Goal: Information Seeking & Learning: Learn about a topic

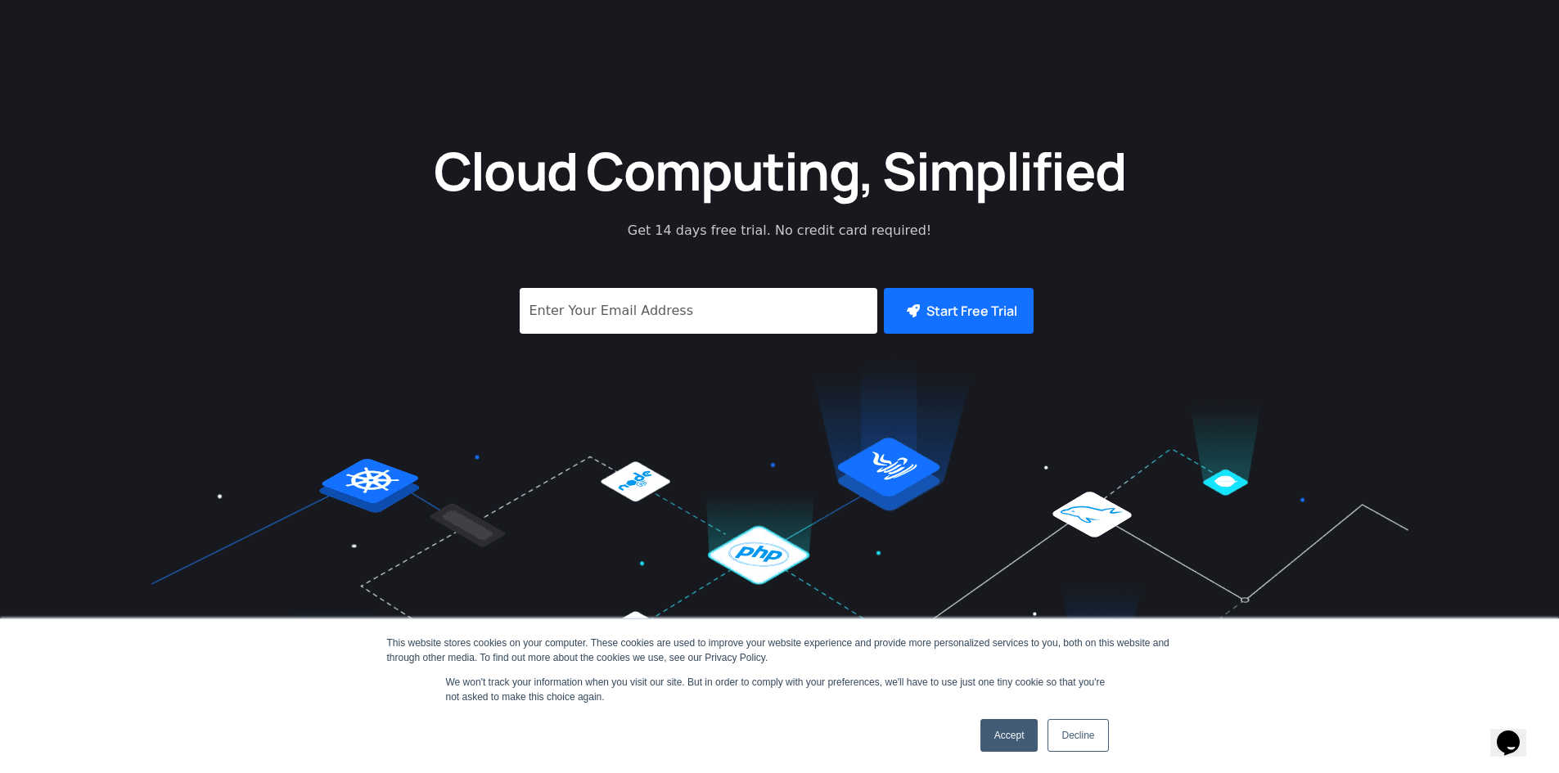
scroll to position [589, 0]
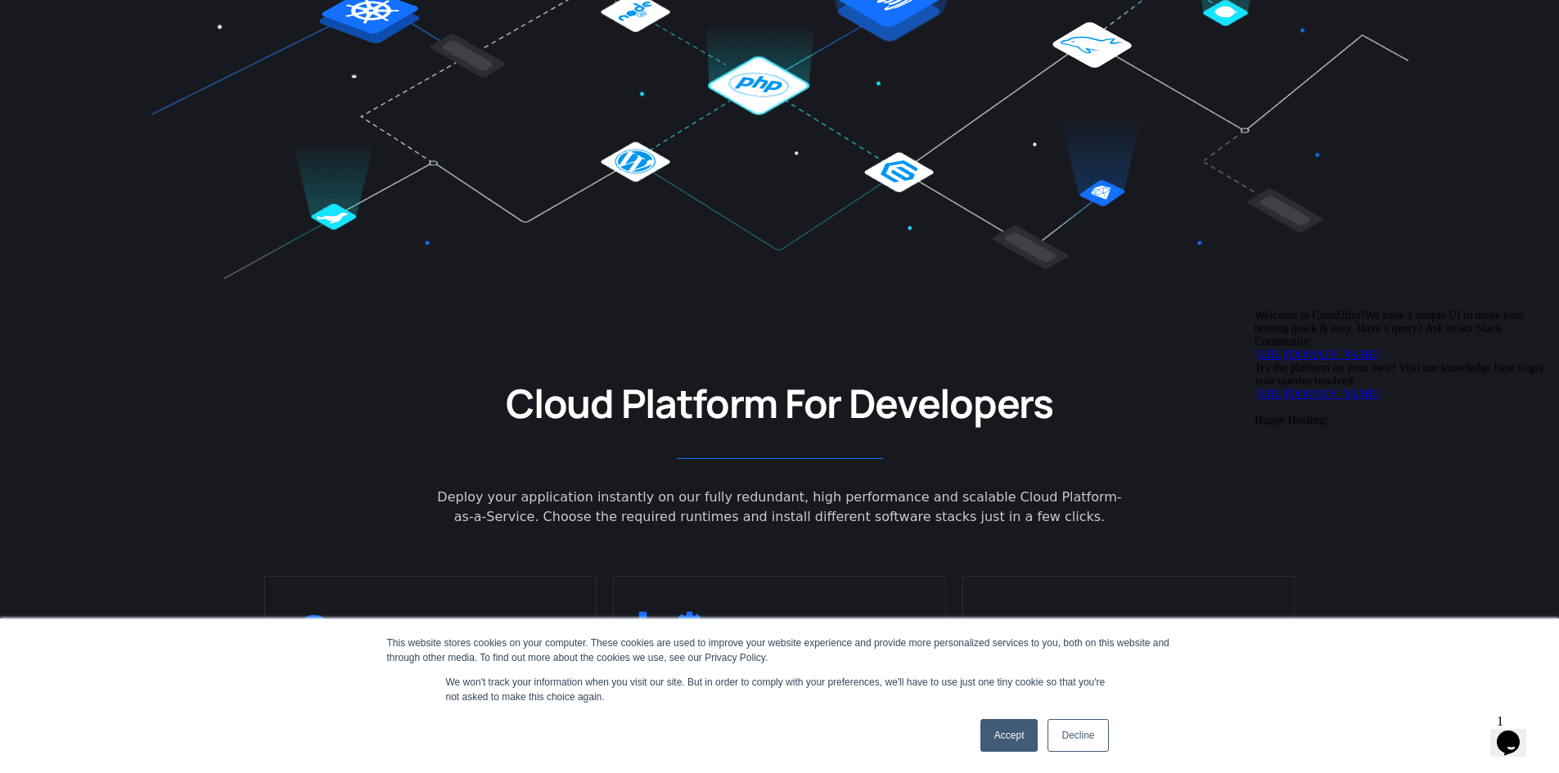
click at [1001, 745] on link "Accept" at bounding box center [1009, 735] width 58 height 33
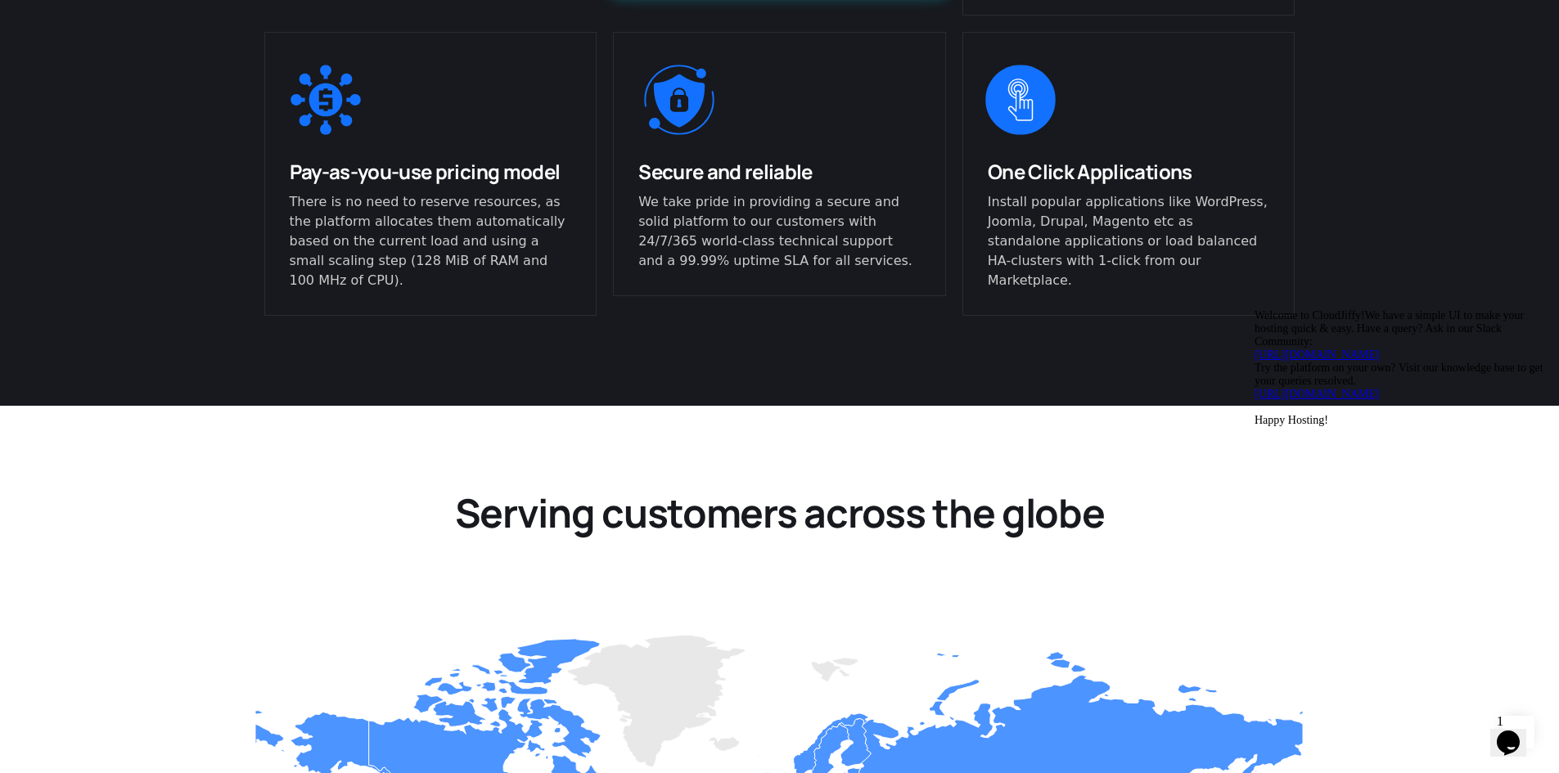
scroll to position [1178, 0]
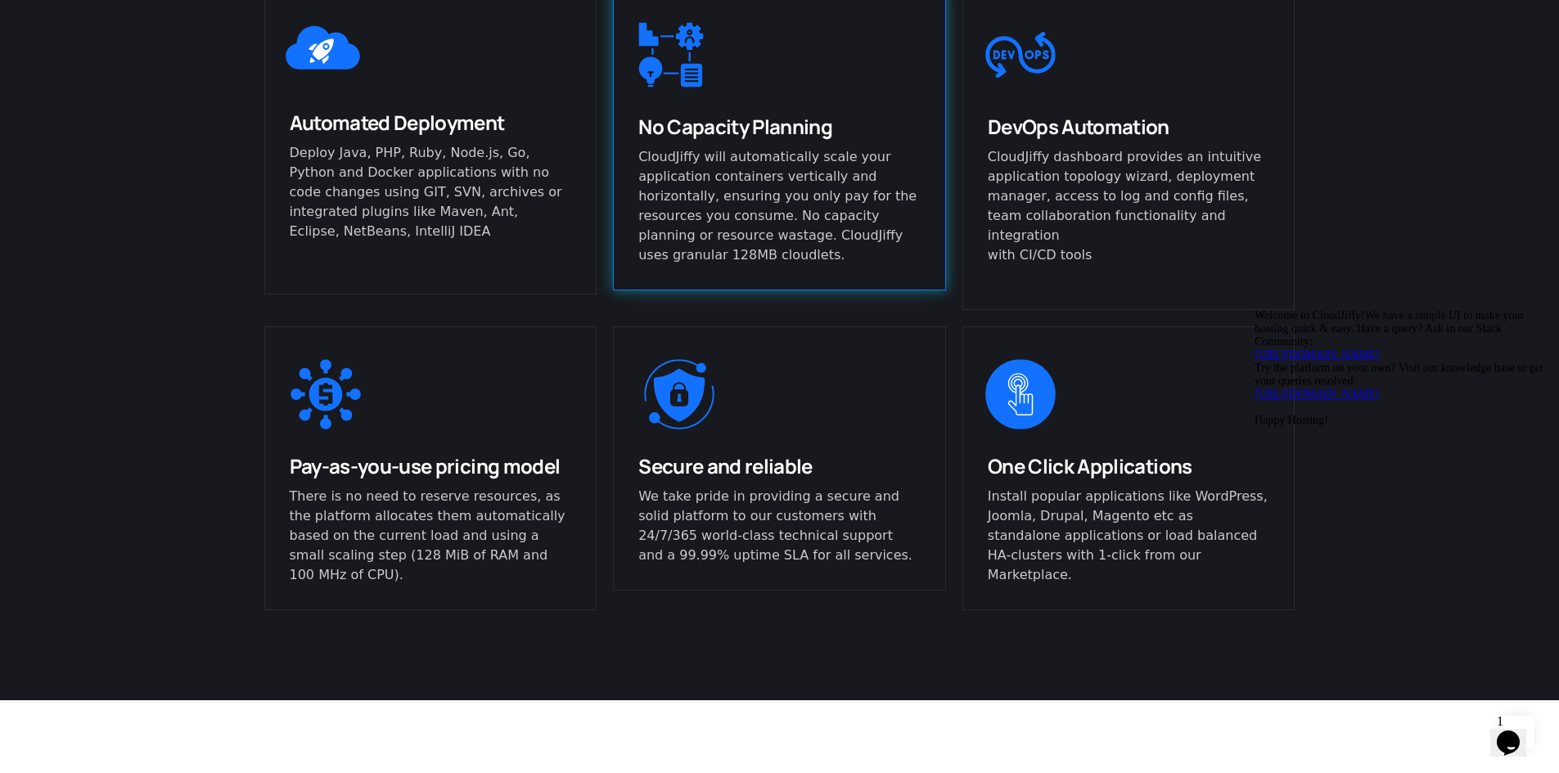
click at [678, 171] on p "CloudJiffy will automatically scale your application containers vertically and …" at bounding box center [779, 206] width 282 height 118
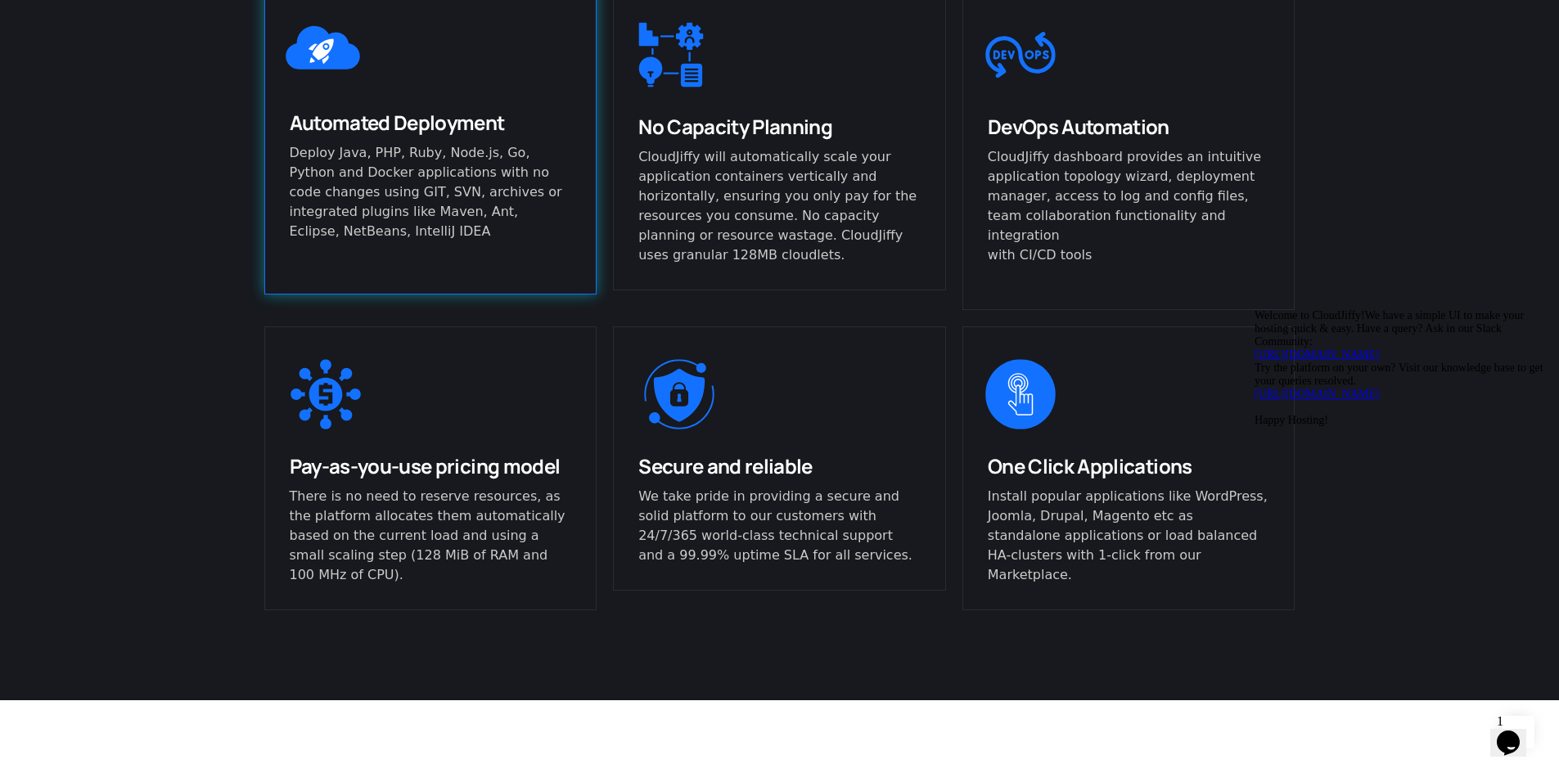
click at [474, 163] on p "Deploy Java, PHP, Ruby, Node.js, Go, Python and Docker applications with no cod…" at bounding box center [431, 192] width 282 height 98
click at [453, 125] on span "Automated Deployment" at bounding box center [397, 122] width 215 height 27
click at [454, 125] on span "Automated Deployment" at bounding box center [397, 122] width 215 height 27
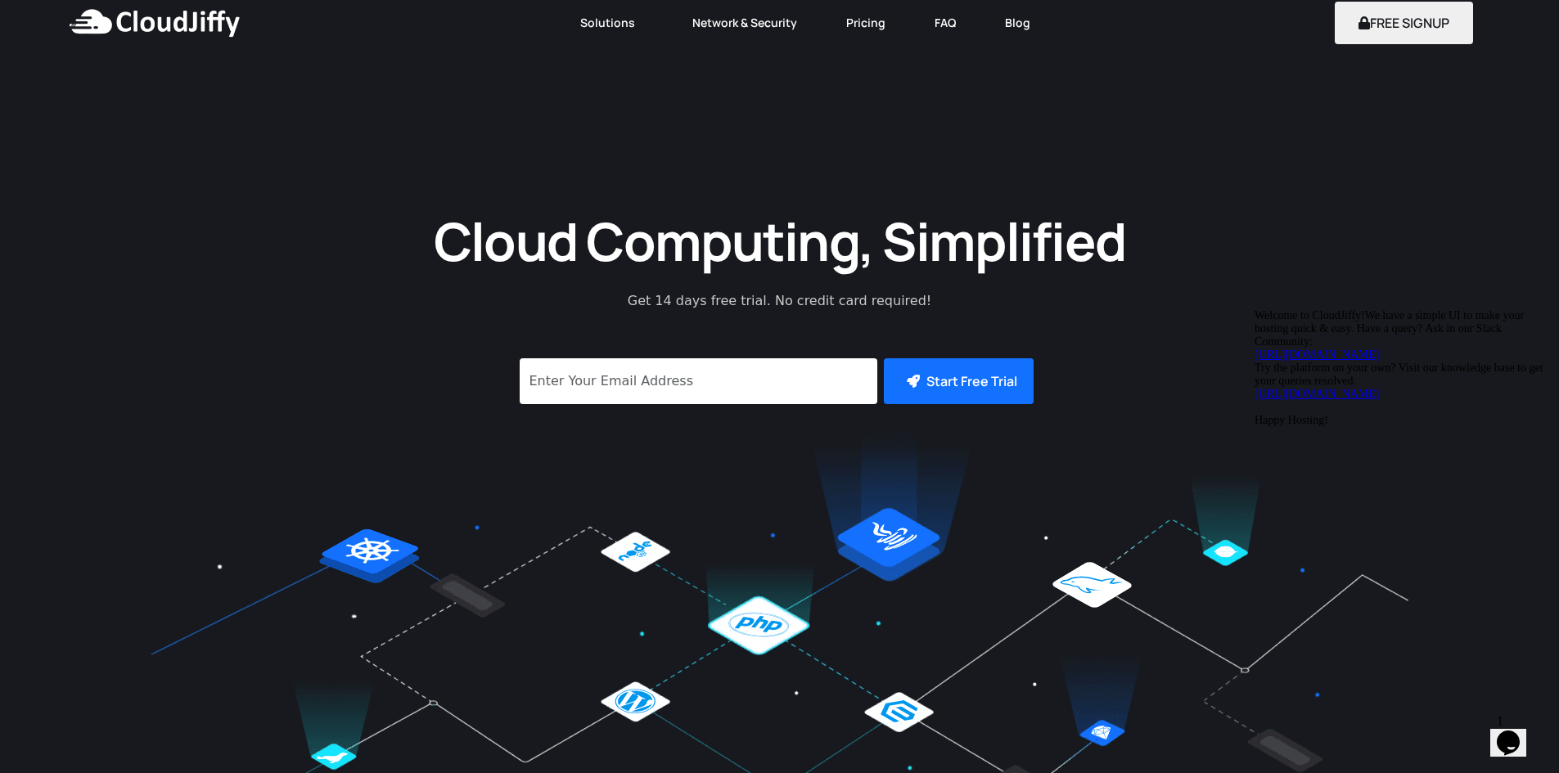
scroll to position [0, 0]
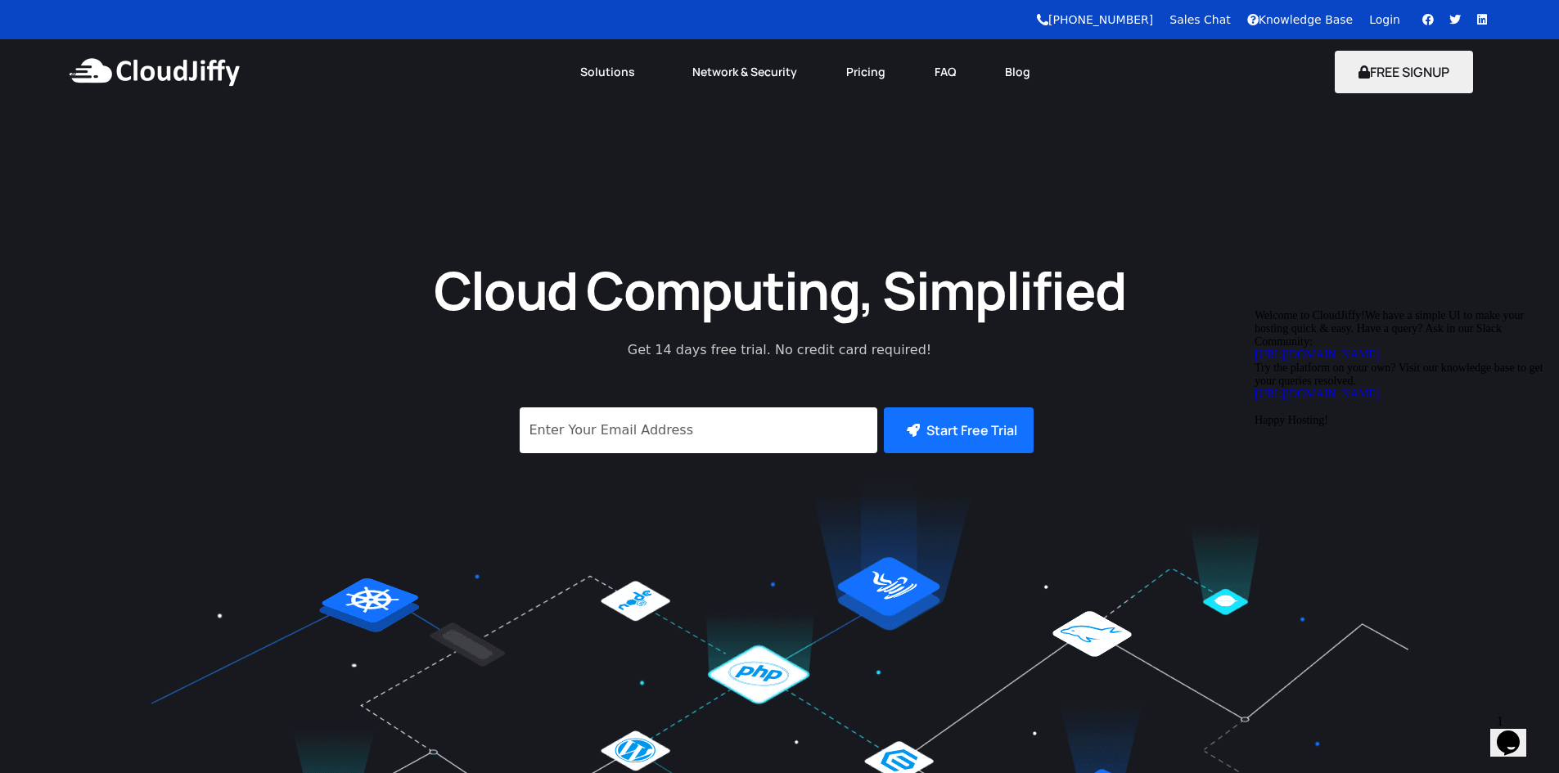
click at [648, 295] on h1 "Cloud Computing, Simplified" at bounding box center [780, 290] width 736 height 68
click at [961, 89] on div "Menu Solutions Kubernetes Cluster CDN Magento Cluster WordPress Cluster Managed…" at bounding box center [806, 71] width 896 height 65
click at [952, 77] on link "FAQ" at bounding box center [945, 72] width 70 height 36
click at [933, 72] on link "FAQ" at bounding box center [945, 72] width 70 height 36
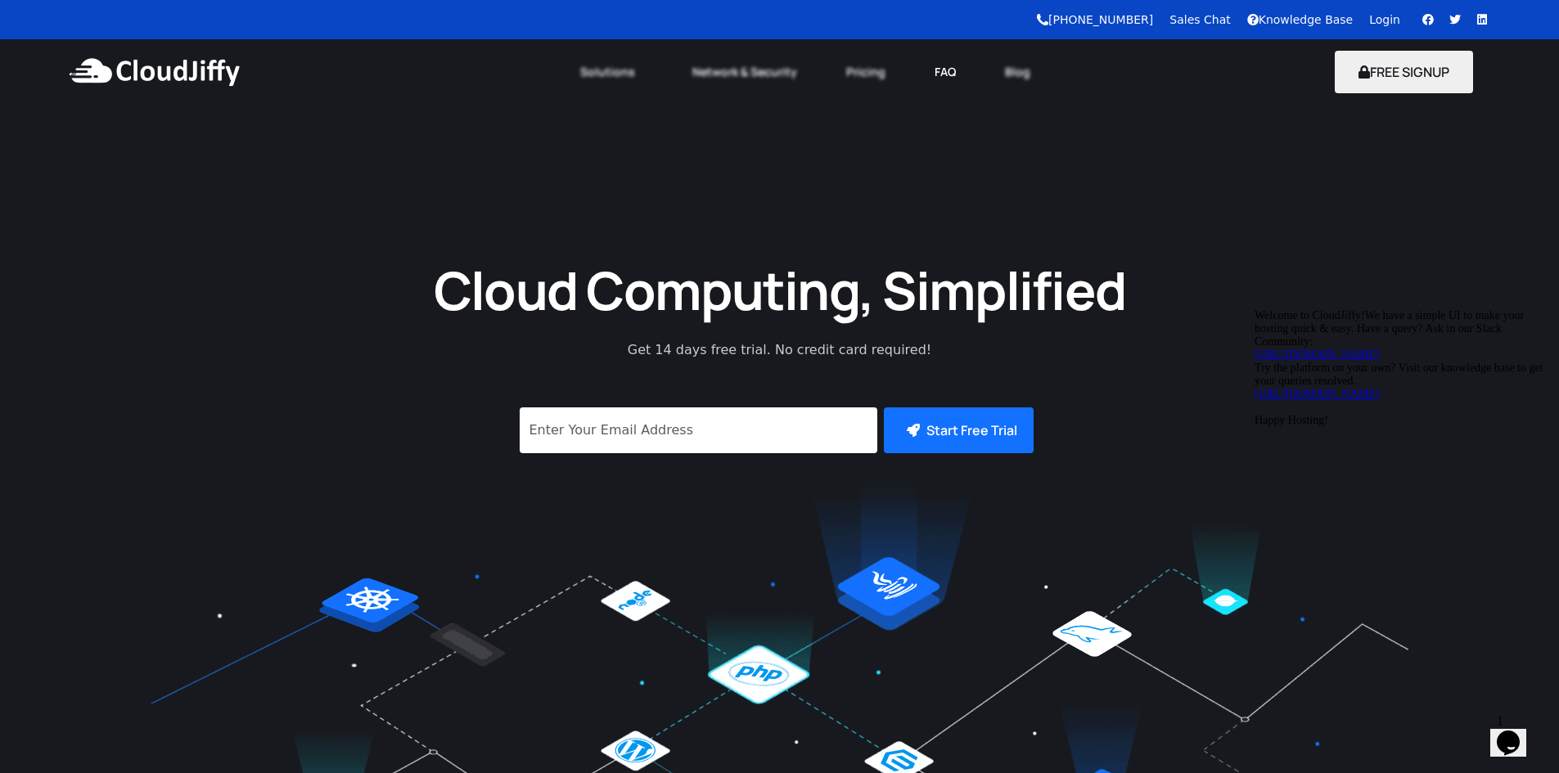
click at [934, 72] on link "FAQ" at bounding box center [945, 72] width 70 height 36
click at [862, 74] on link "Pricing" at bounding box center [865, 72] width 88 height 36
click at [848, 74] on link "Pricing" at bounding box center [865, 72] width 88 height 36
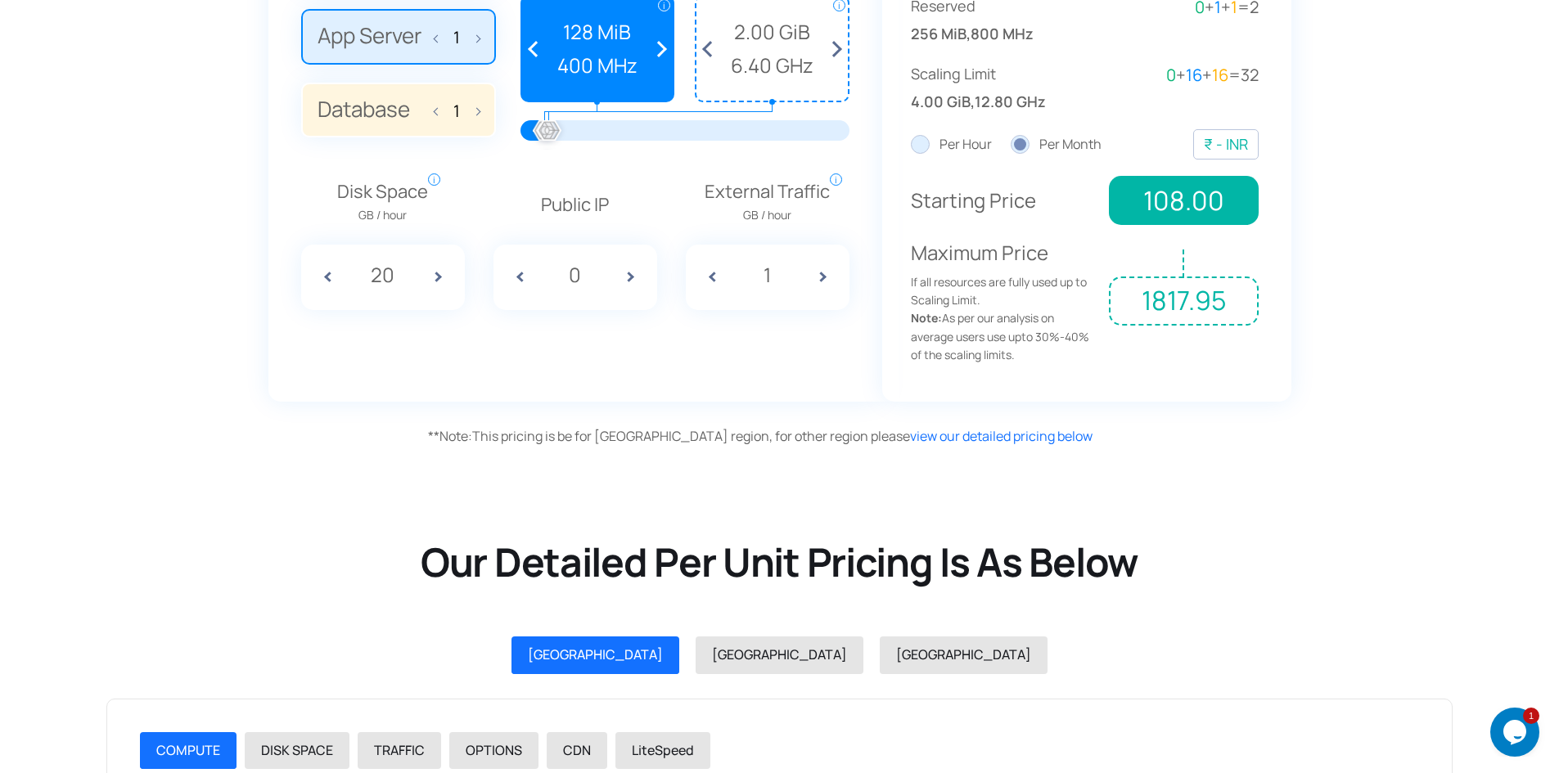
scroll to position [1620, 0]
